Goal: Navigation & Orientation: Find specific page/section

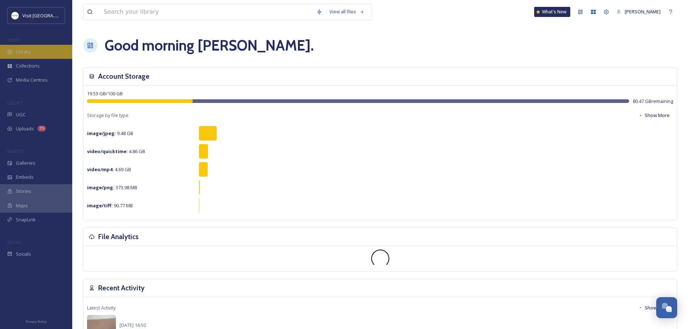
click at [24, 52] on span "Library" at bounding box center [23, 51] width 14 height 7
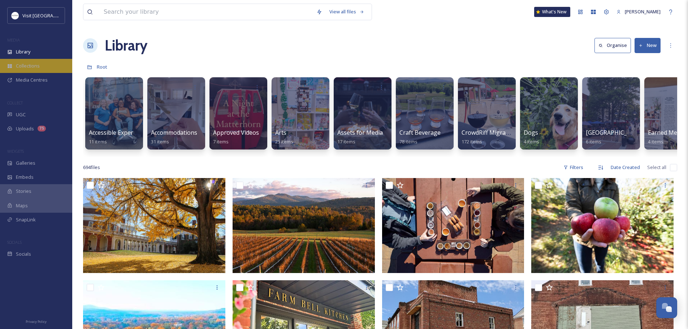
click at [30, 67] on span "Collections" at bounding box center [28, 66] width 24 height 7
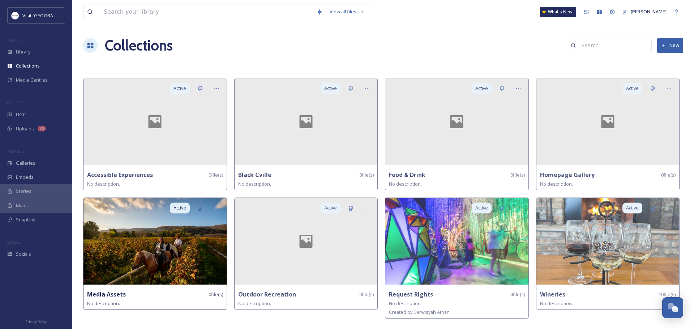
click at [154, 244] on img at bounding box center [154, 241] width 143 height 87
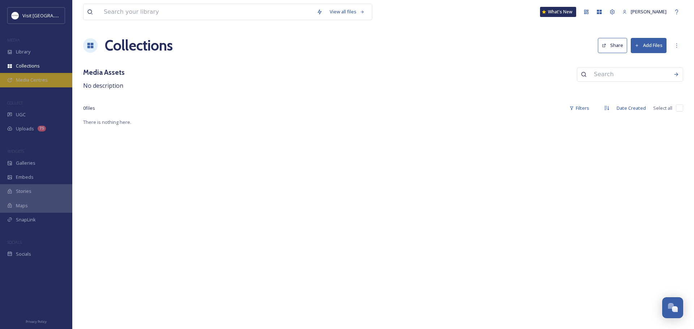
click at [20, 76] on div "Media Centres" at bounding box center [36, 80] width 72 height 14
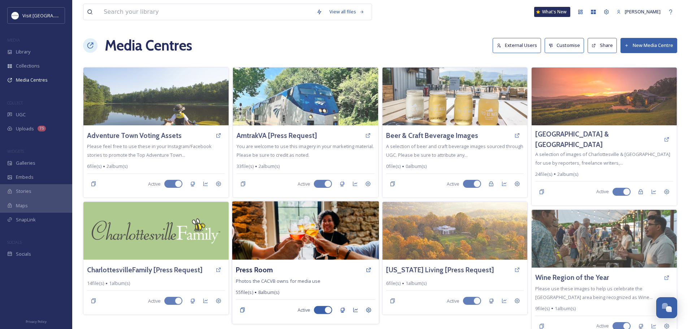
click at [311, 237] on img at bounding box center [305, 231] width 147 height 59
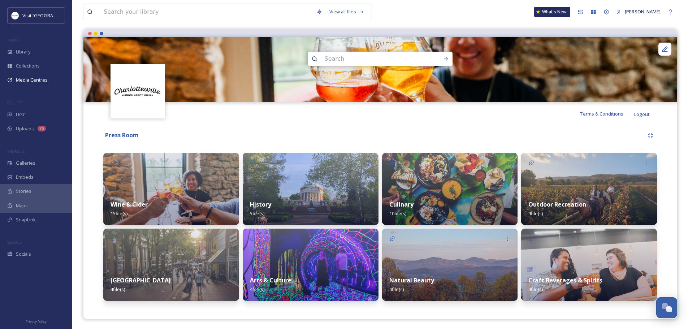
scroll to position [60, 0]
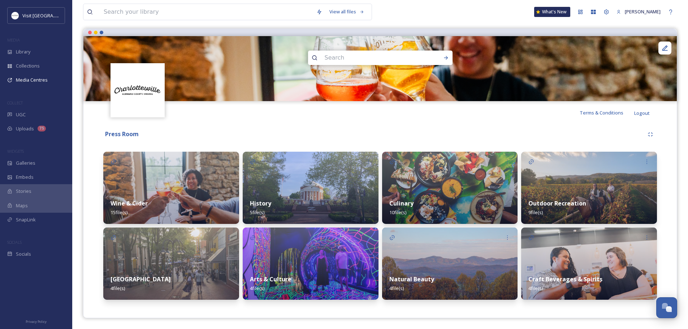
click at [431, 254] on img at bounding box center [450, 264] width 136 height 72
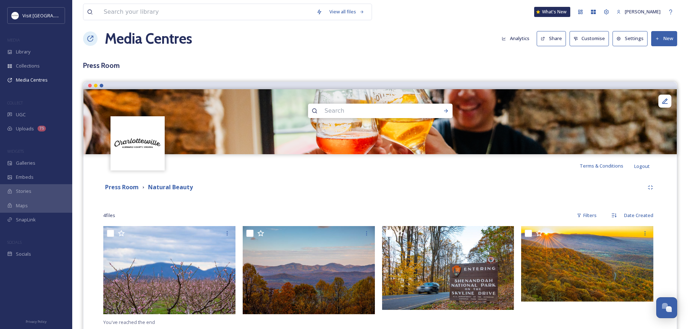
scroll to position [30, 0]
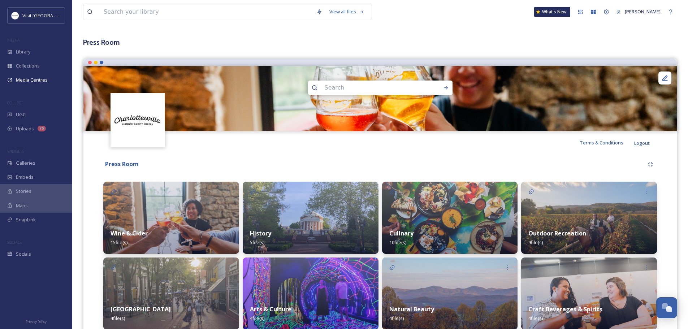
scroll to position [60, 0]
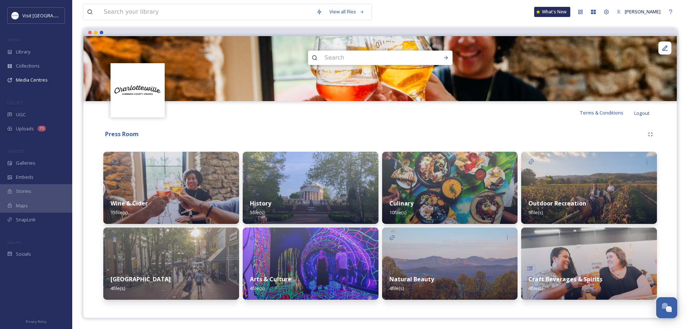
click at [437, 183] on img at bounding box center [450, 188] width 136 height 72
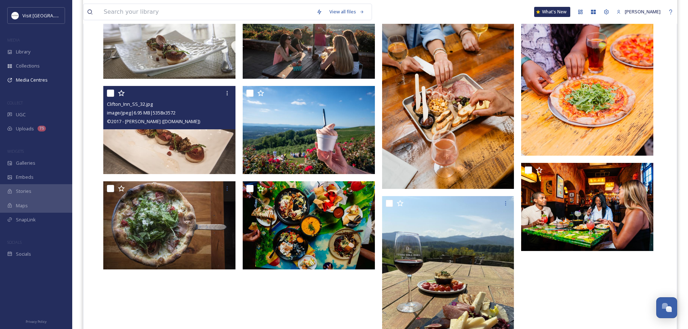
scroll to position [253, 0]
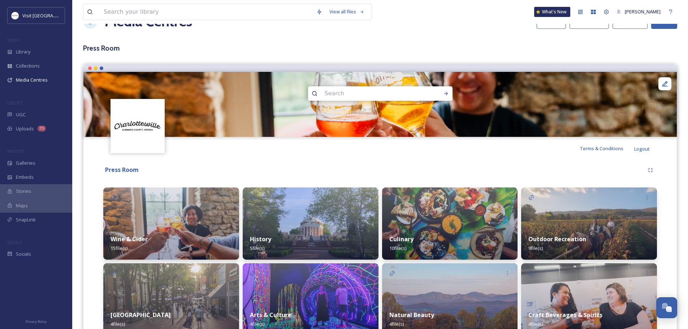
scroll to position [60, 0]
